Goal: Information Seeking & Learning: Learn about a topic

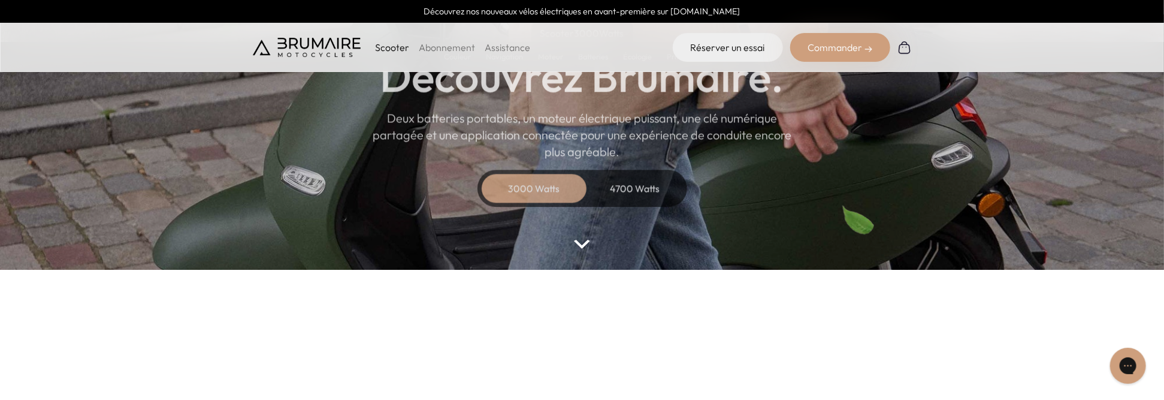
click at [583, 244] on img at bounding box center [582, 244] width 16 height 9
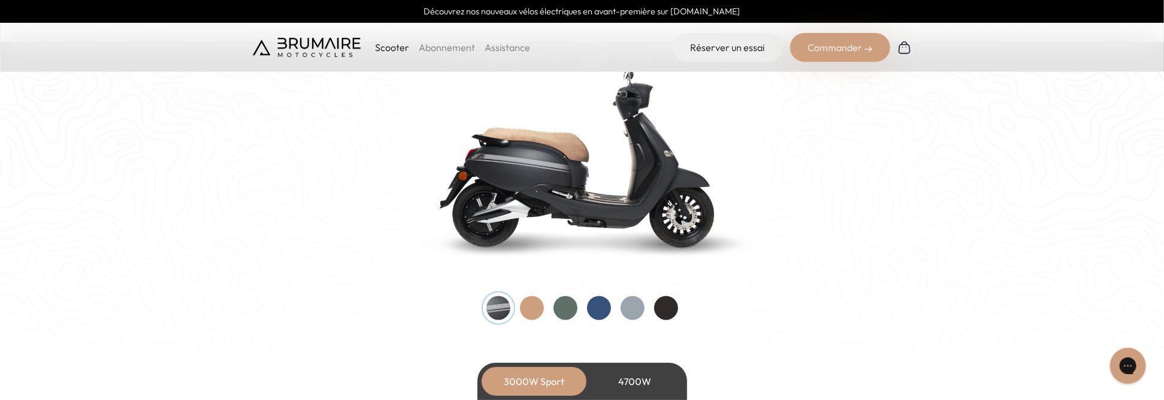
scroll to position [1288, 0]
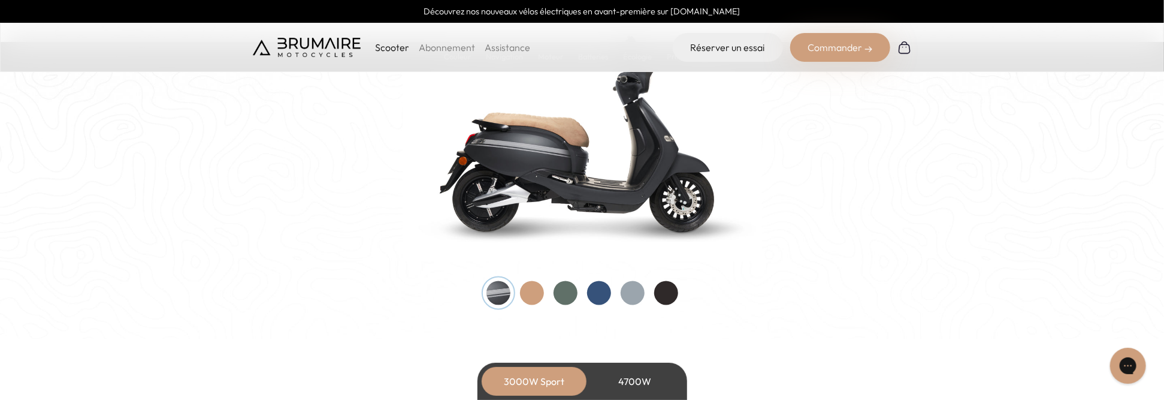
click at [531, 286] on div at bounding box center [532, 293] width 24 height 24
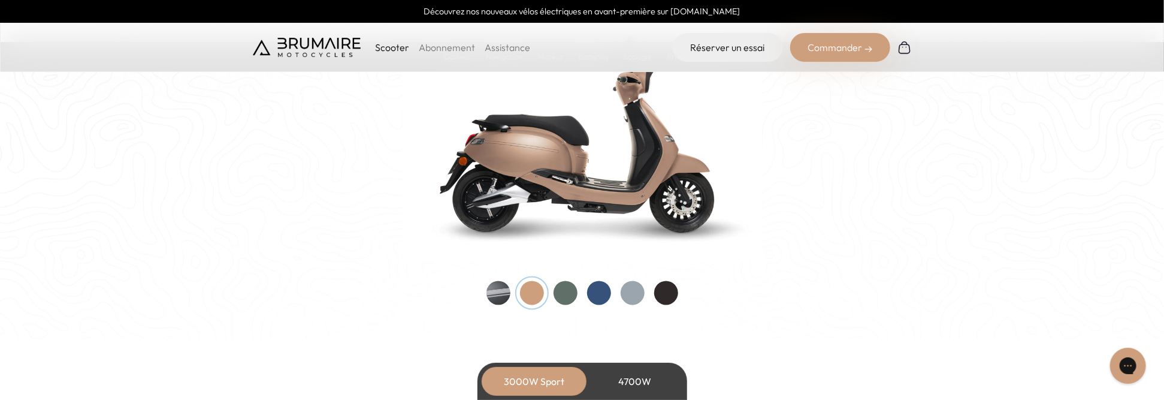
click at [571, 294] on div at bounding box center [566, 293] width 24 height 24
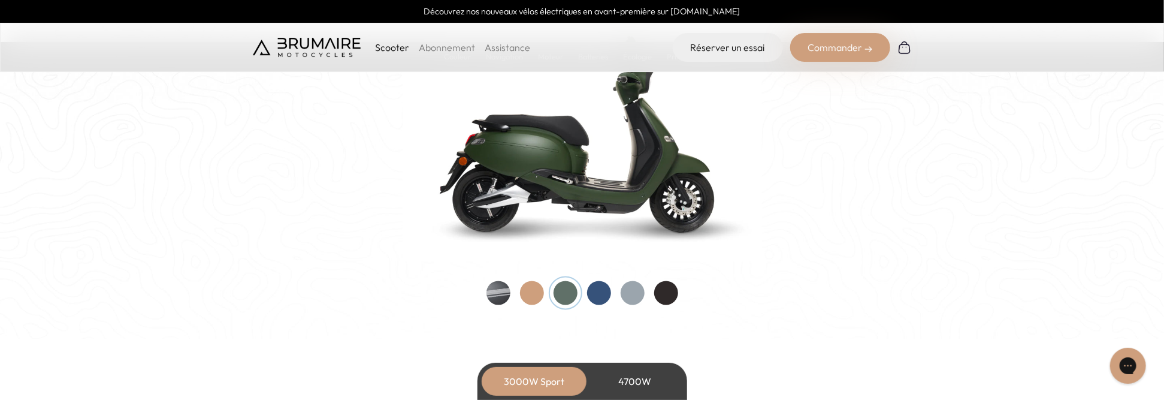
click at [600, 289] on div at bounding box center [599, 293] width 24 height 24
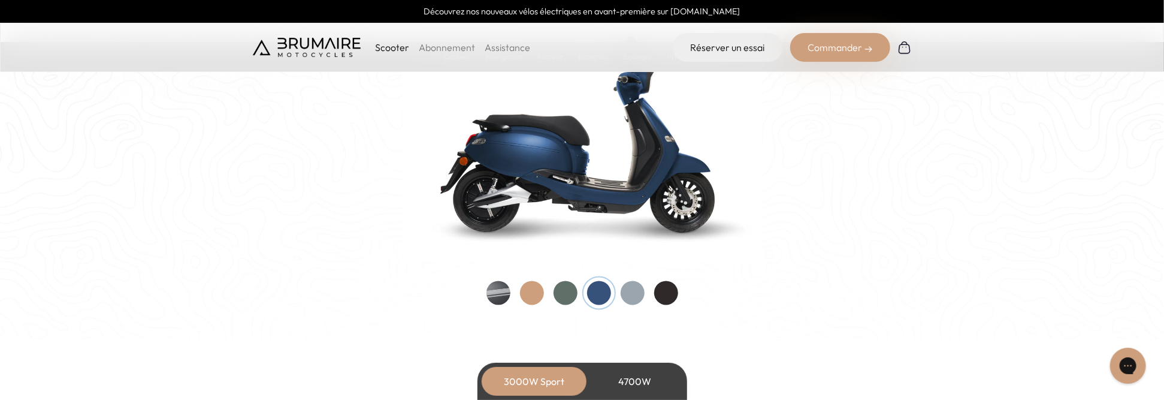
click at [633, 288] on div at bounding box center [633, 293] width 24 height 24
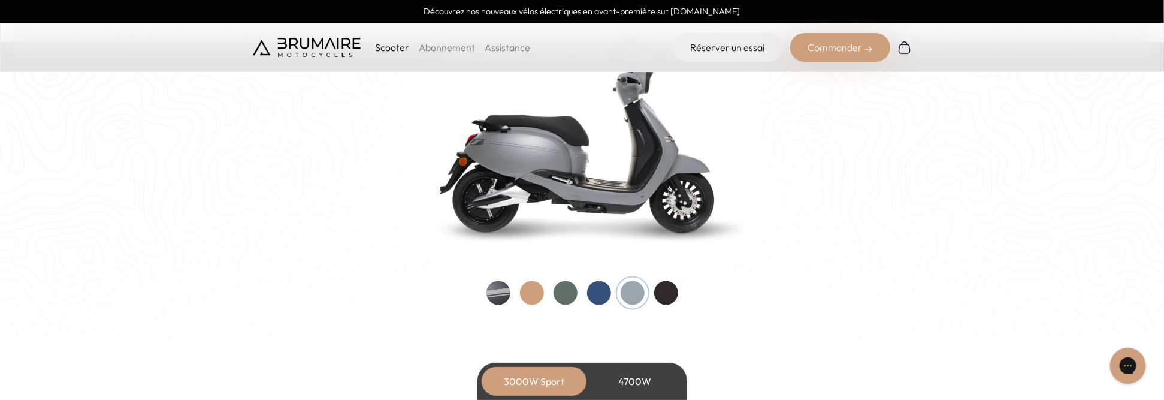
click at [671, 288] on div at bounding box center [666, 293] width 24 height 24
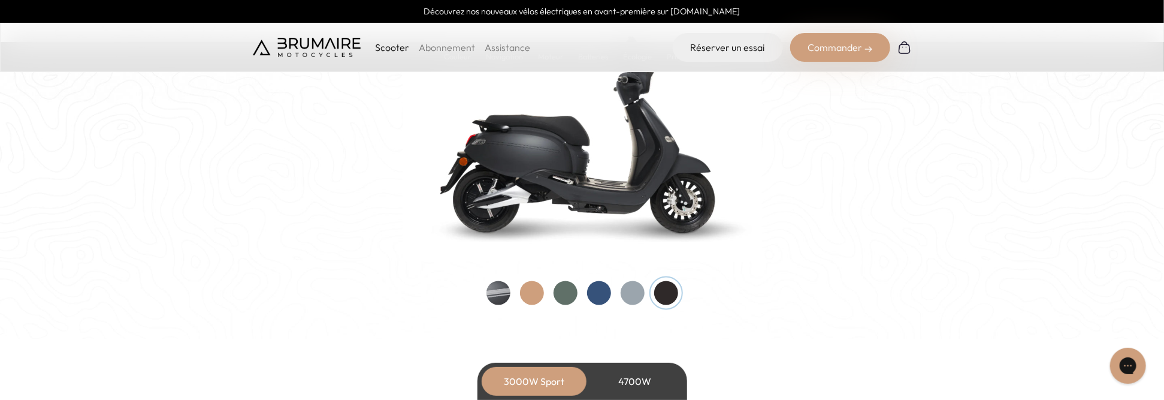
click at [481, 288] on div "Couleurs De toutes les couleurs Nouveau ! Nos scooters électriques sont disponi…" at bounding box center [582, 108] width 659 height 393
click at [506, 293] on div at bounding box center [498, 293] width 24 height 24
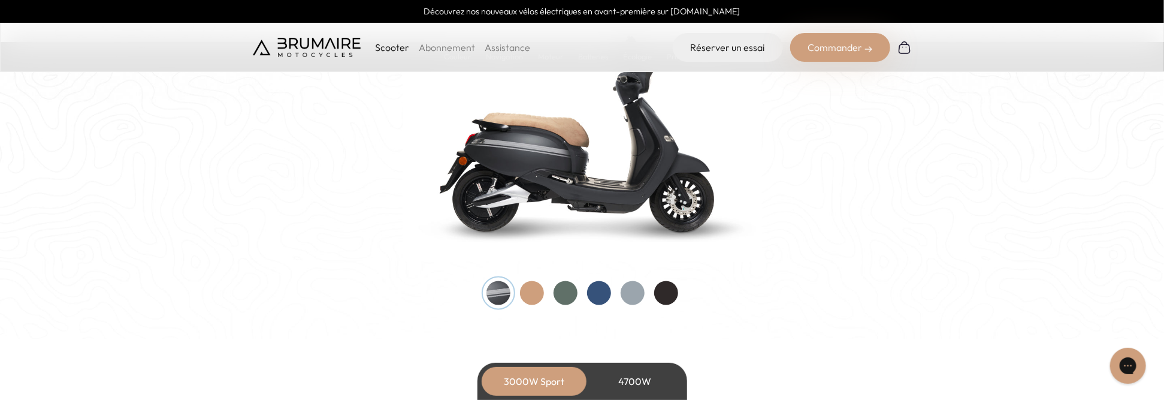
click at [506, 293] on div at bounding box center [498, 293] width 24 height 24
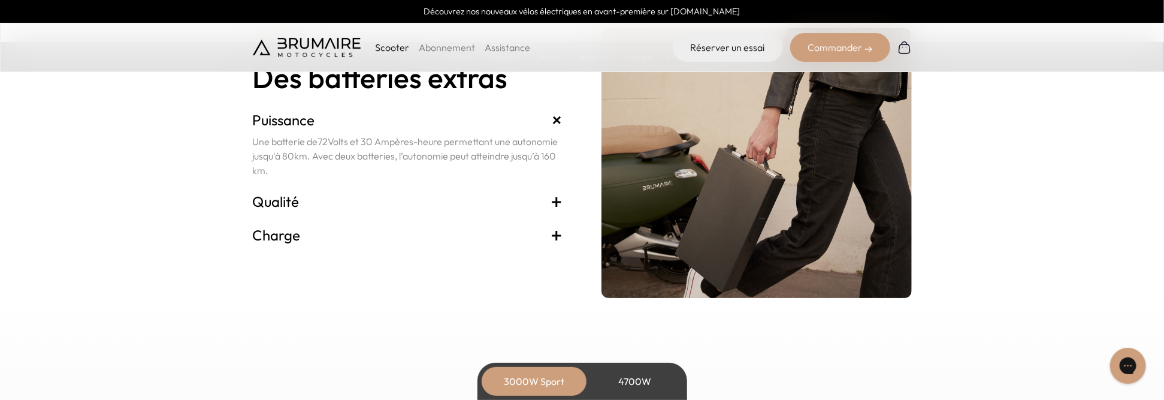
scroll to position [2606, 0]
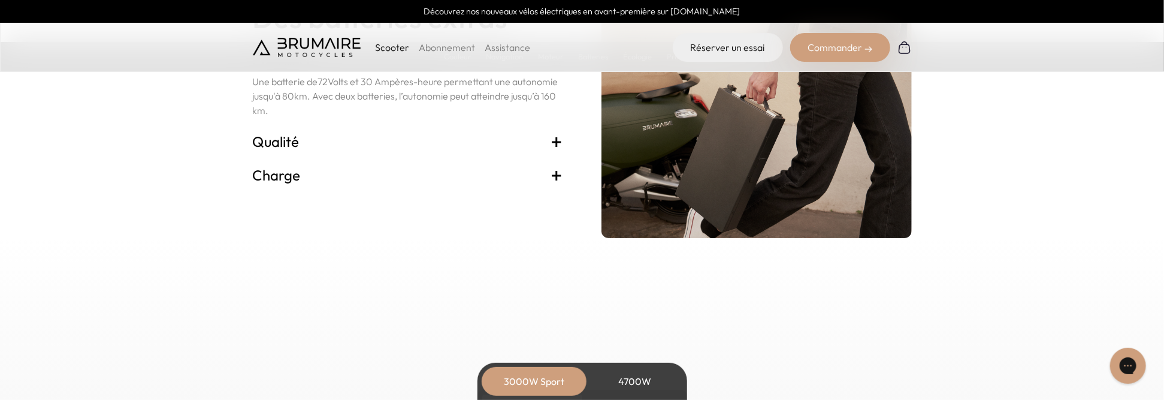
click at [526, 139] on h3 "Qualité +" at bounding box center [408, 141] width 310 height 19
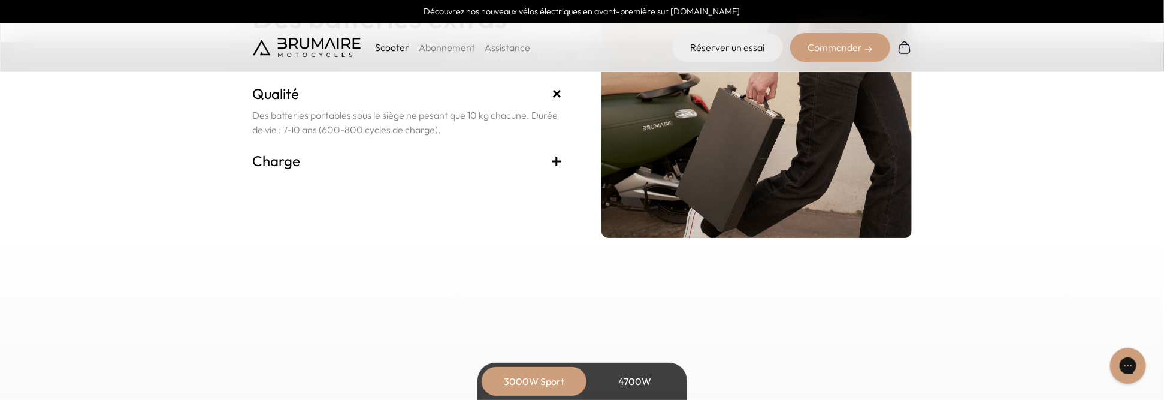
click at [523, 154] on h3 "Charge +" at bounding box center [408, 160] width 310 height 19
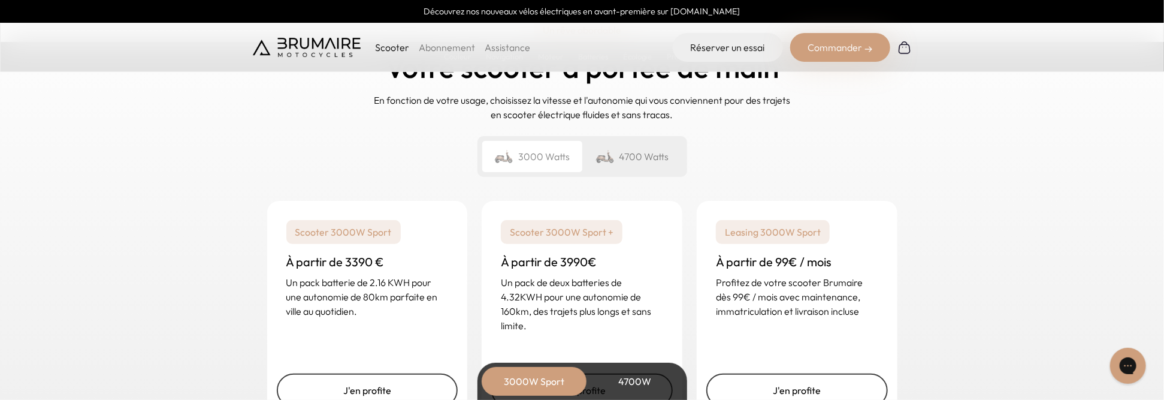
scroll to position [2846, 0]
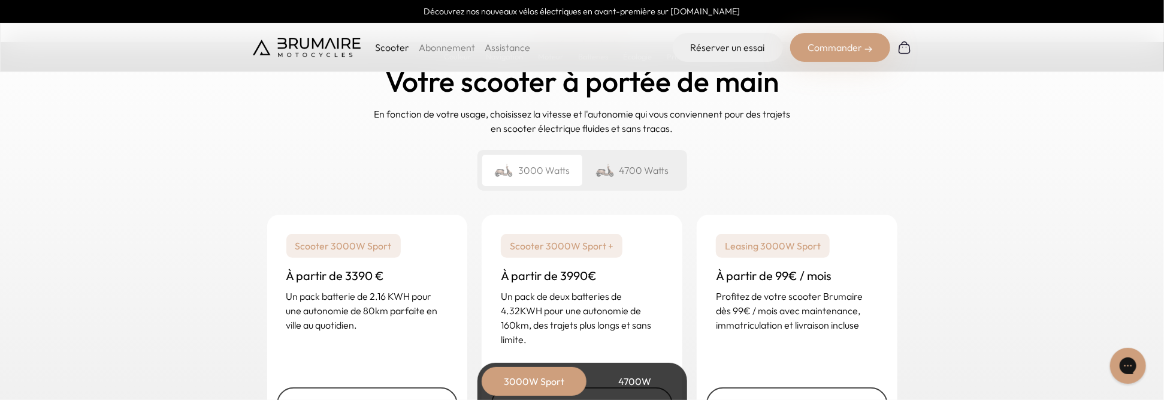
click at [631, 170] on div "4700 Watts" at bounding box center [632, 170] width 100 height 31
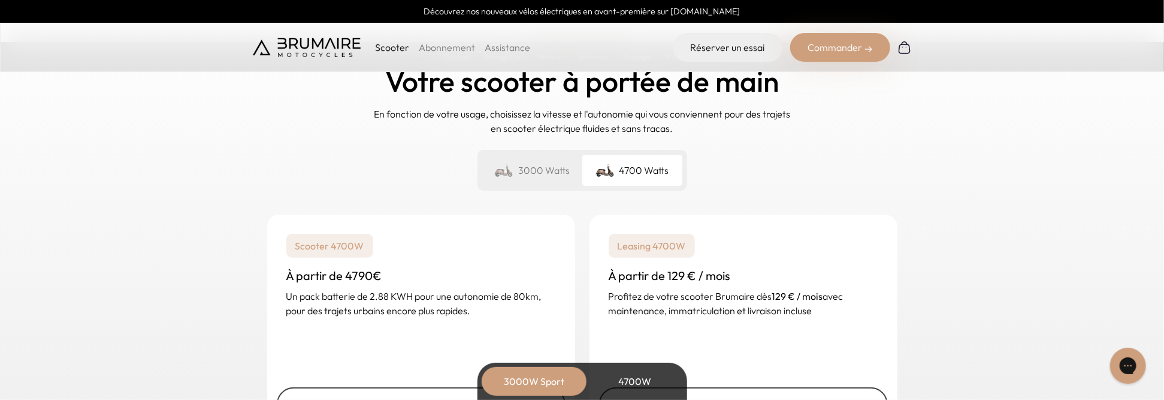
click at [536, 160] on div "3000 Watts" at bounding box center [532, 170] width 100 height 31
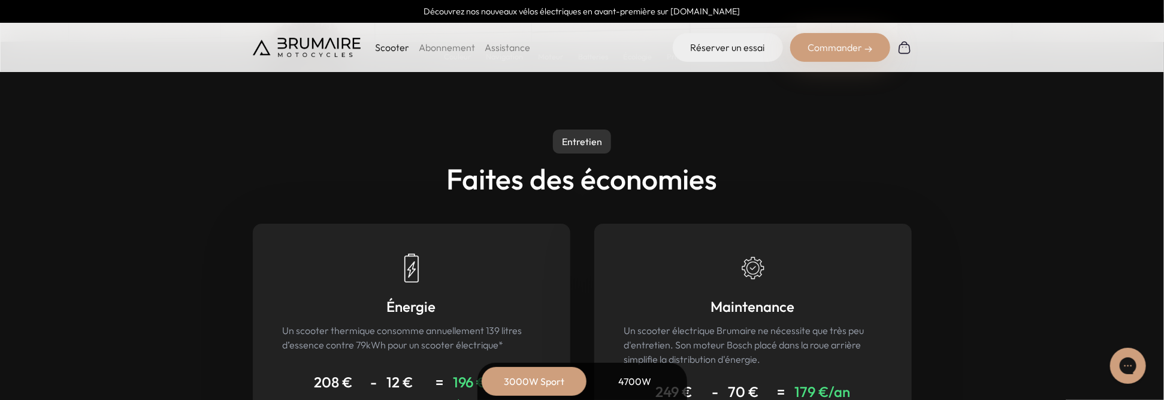
scroll to position [0, 0]
